Goal: Transaction & Acquisition: Purchase product/service

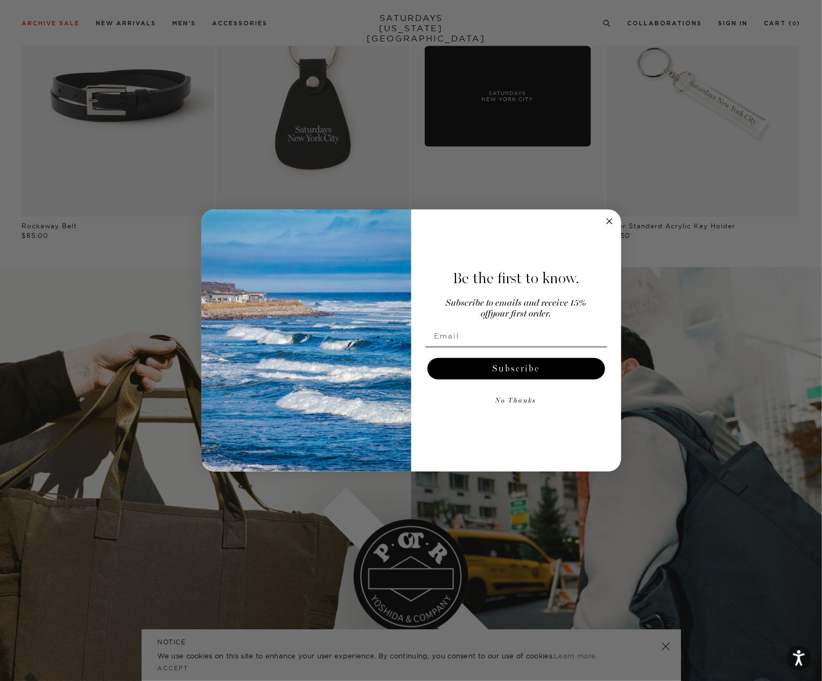
scroll to position [2153, 0]
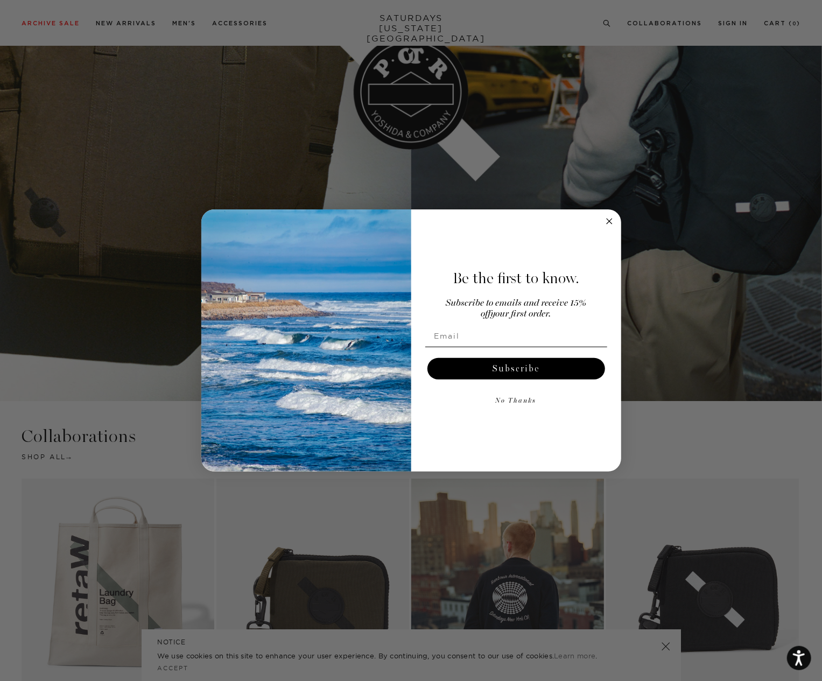
click at [612, 222] on circle "Close dialog" at bounding box center [609, 221] width 12 height 12
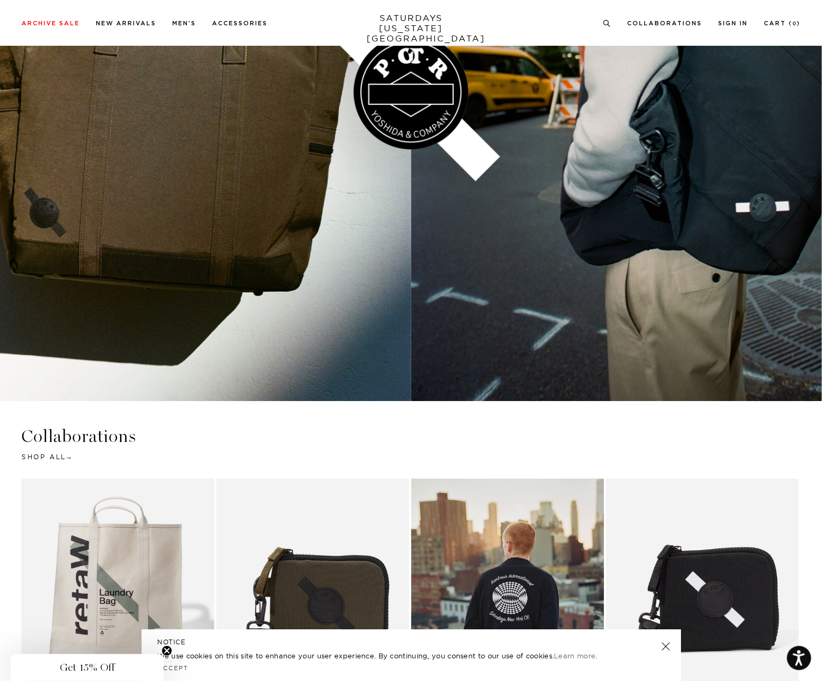
scroll to position [2445, 0]
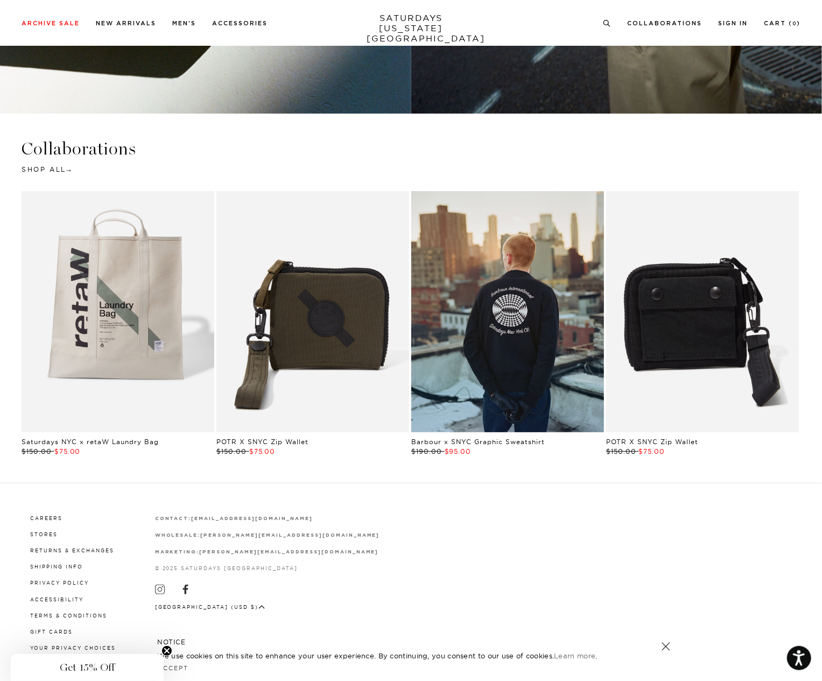
click at [738, 314] on link "Black | POTR X SNYC Zip Wallet | Saturdays NYC" at bounding box center [702, 311] width 193 height 241
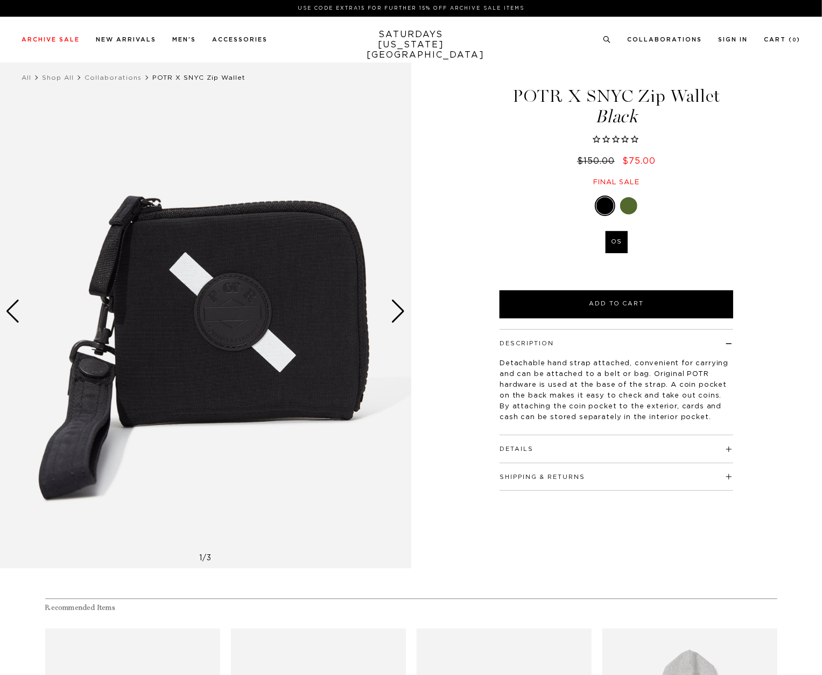
click at [398, 318] on div "Next slide" at bounding box center [398, 311] width 15 height 24
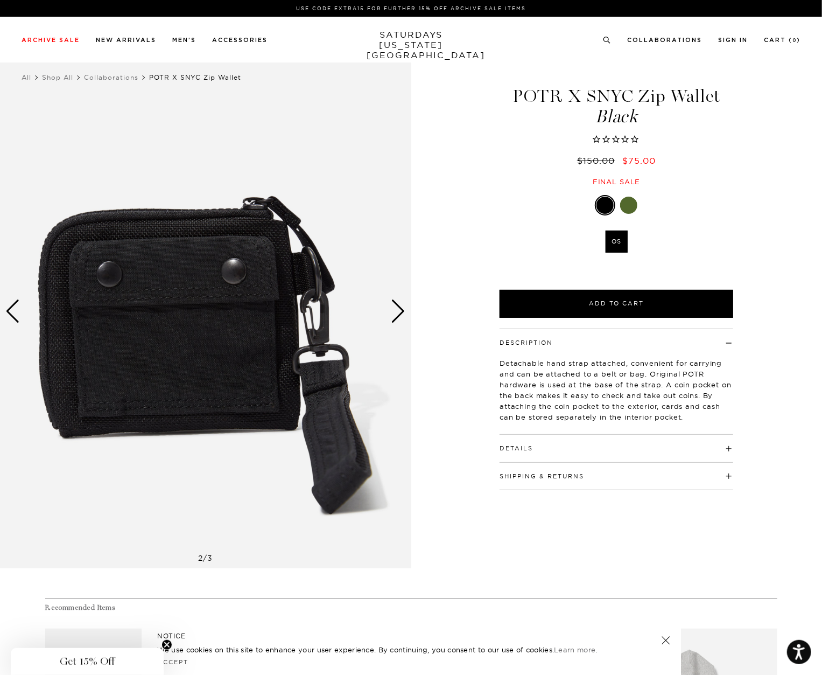
click at [398, 318] on div "Next slide" at bounding box center [398, 311] width 15 height 24
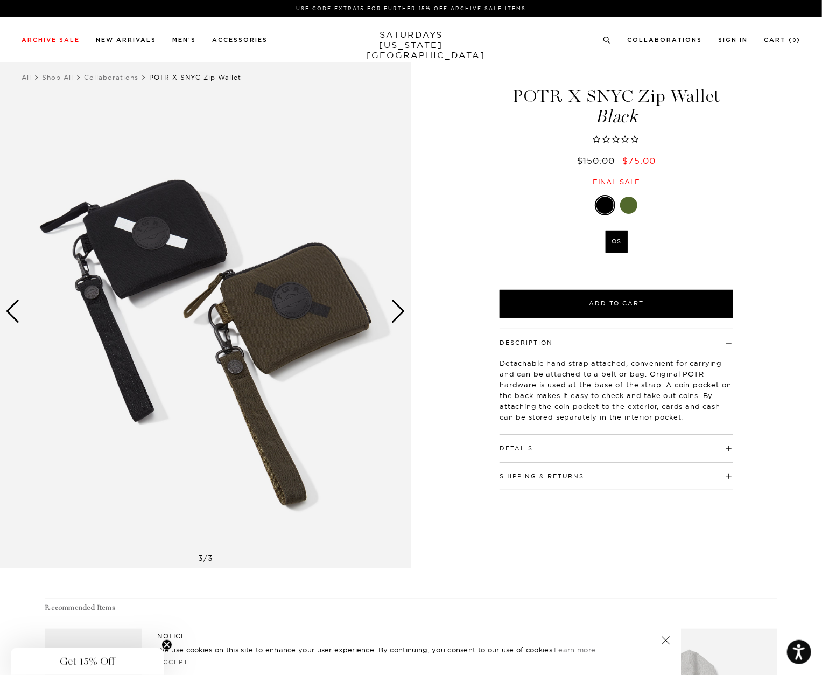
click at [398, 318] on div "Next slide" at bounding box center [398, 311] width 15 height 24
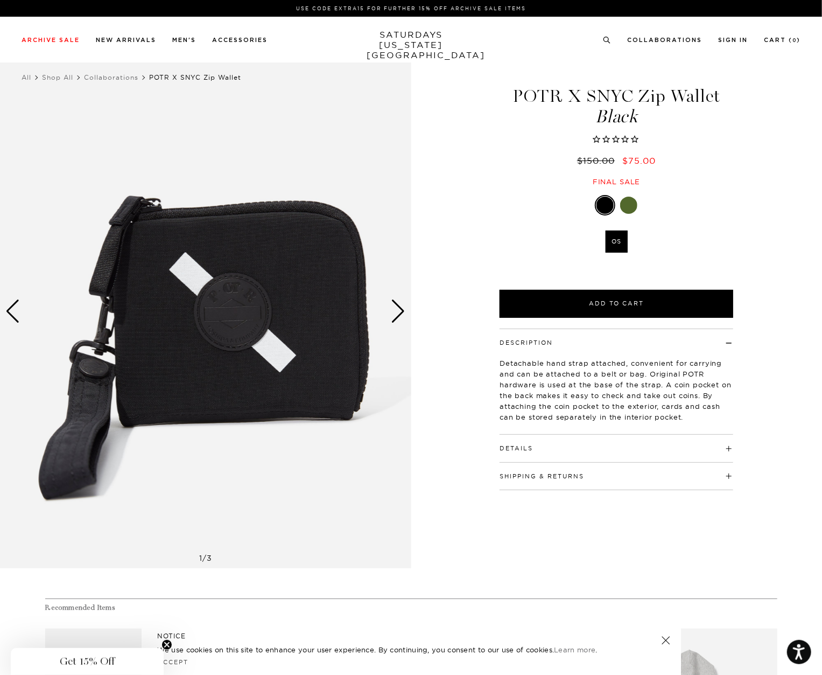
click at [398, 318] on div "Next slide" at bounding box center [398, 311] width 15 height 24
